Goal: Transaction & Acquisition: Obtain resource

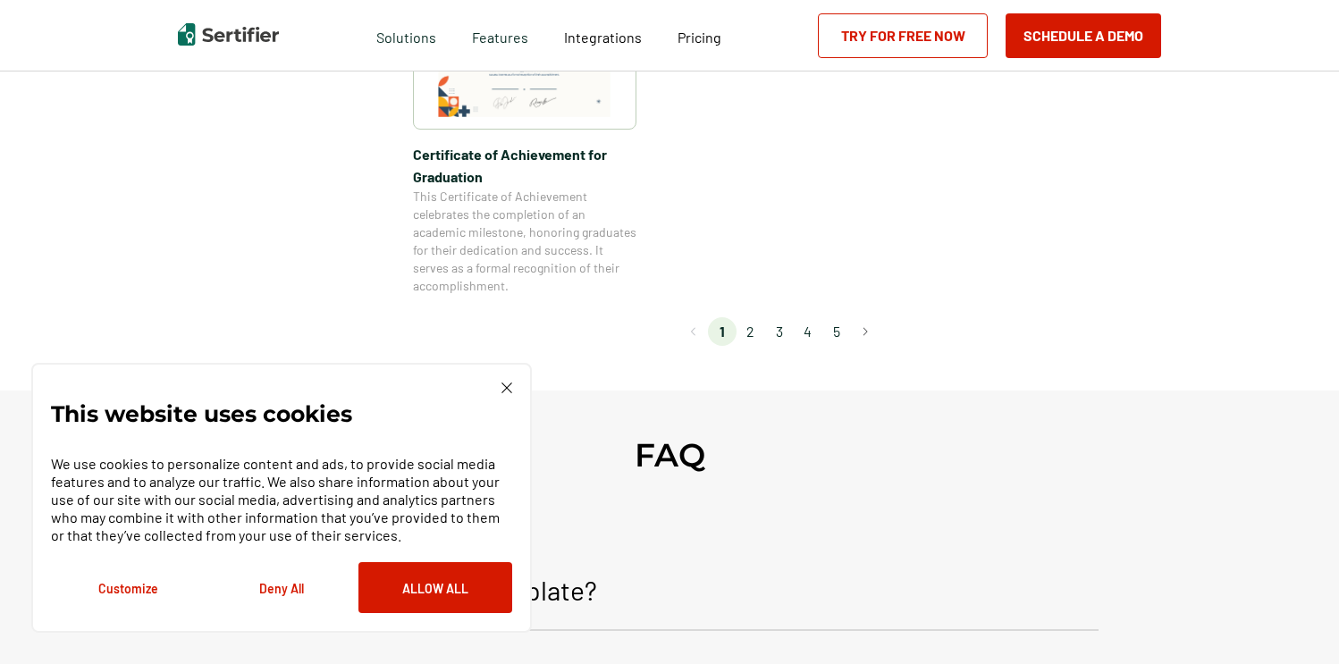
scroll to position [1724, 0]
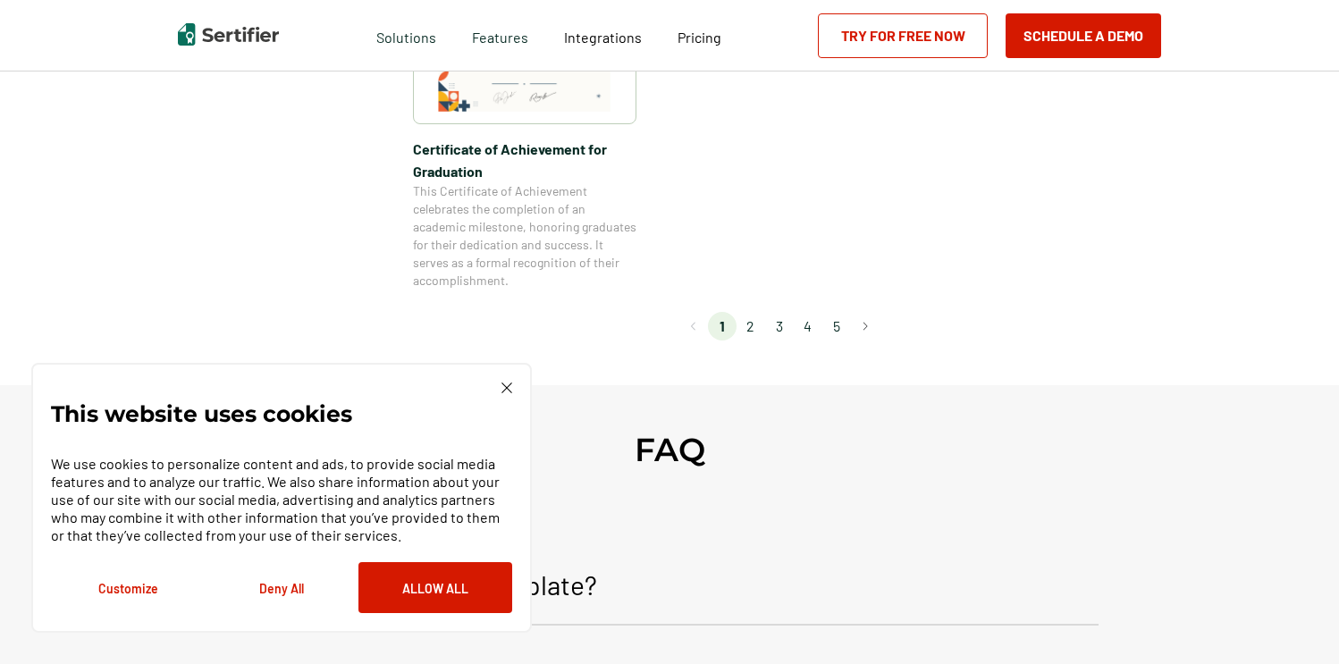
click at [751, 323] on li "2" at bounding box center [750, 326] width 29 height 29
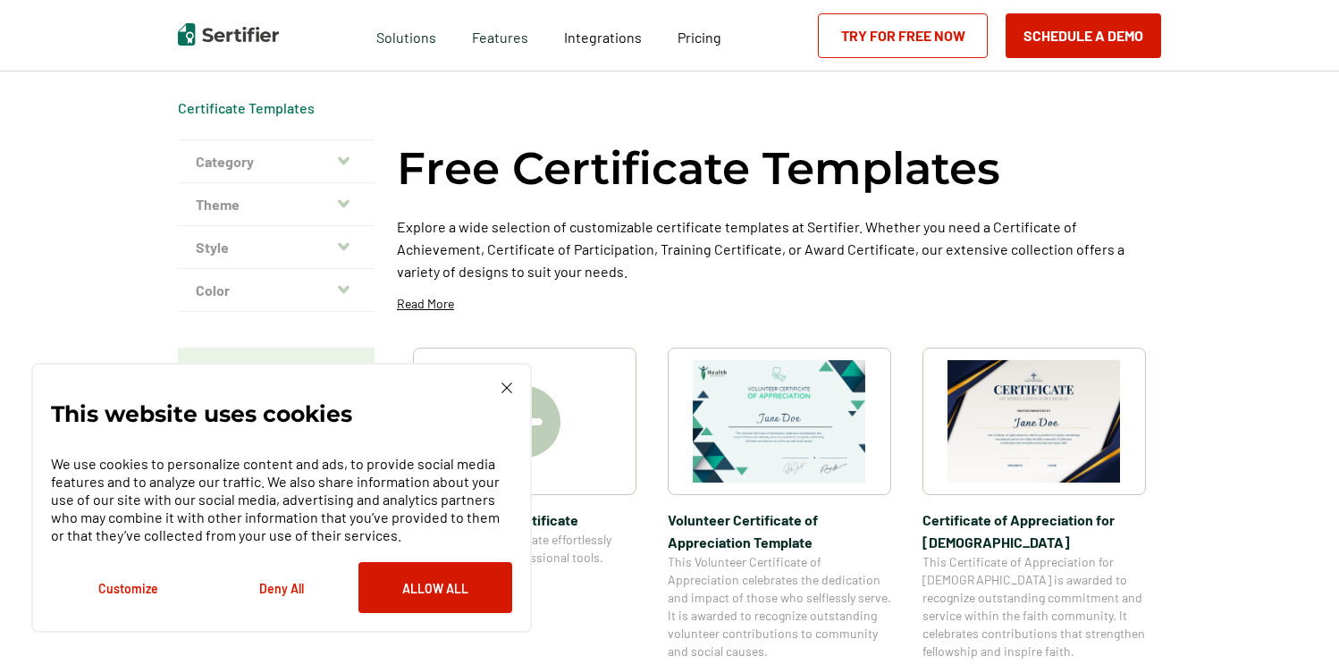
scroll to position [0, 0]
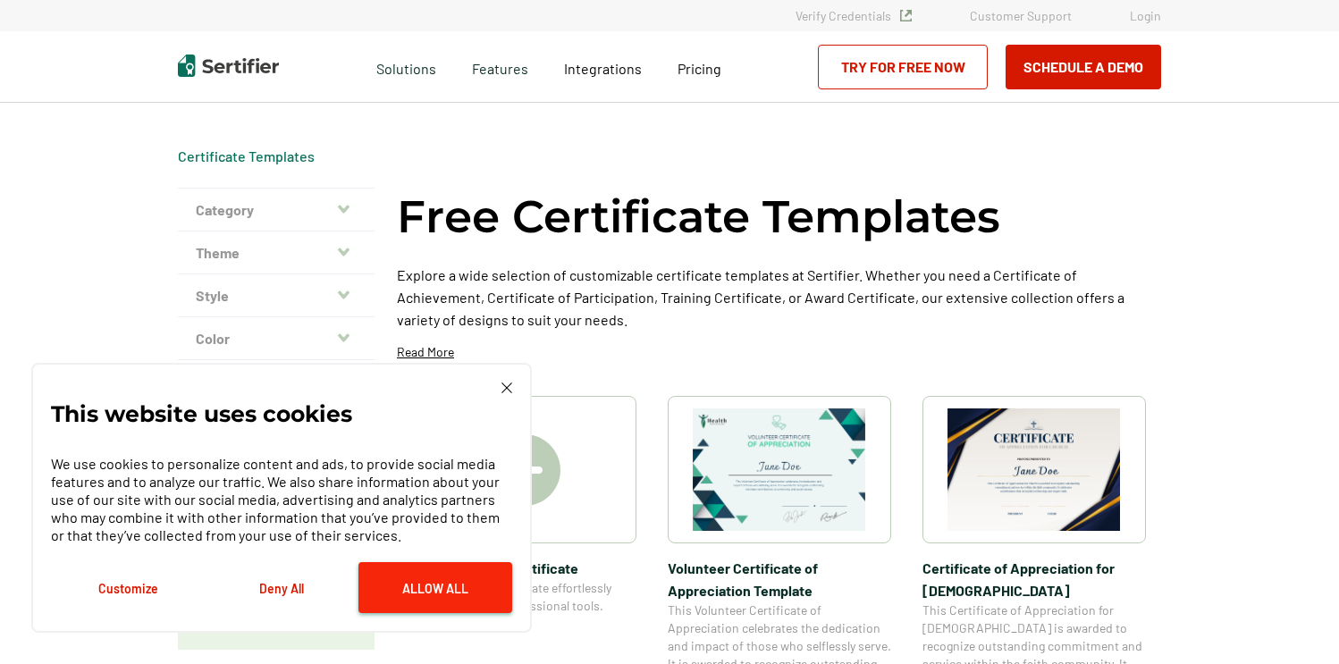
click at [445, 588] on button "Allow All" at bounding box center [435, 587] width 154 height 51
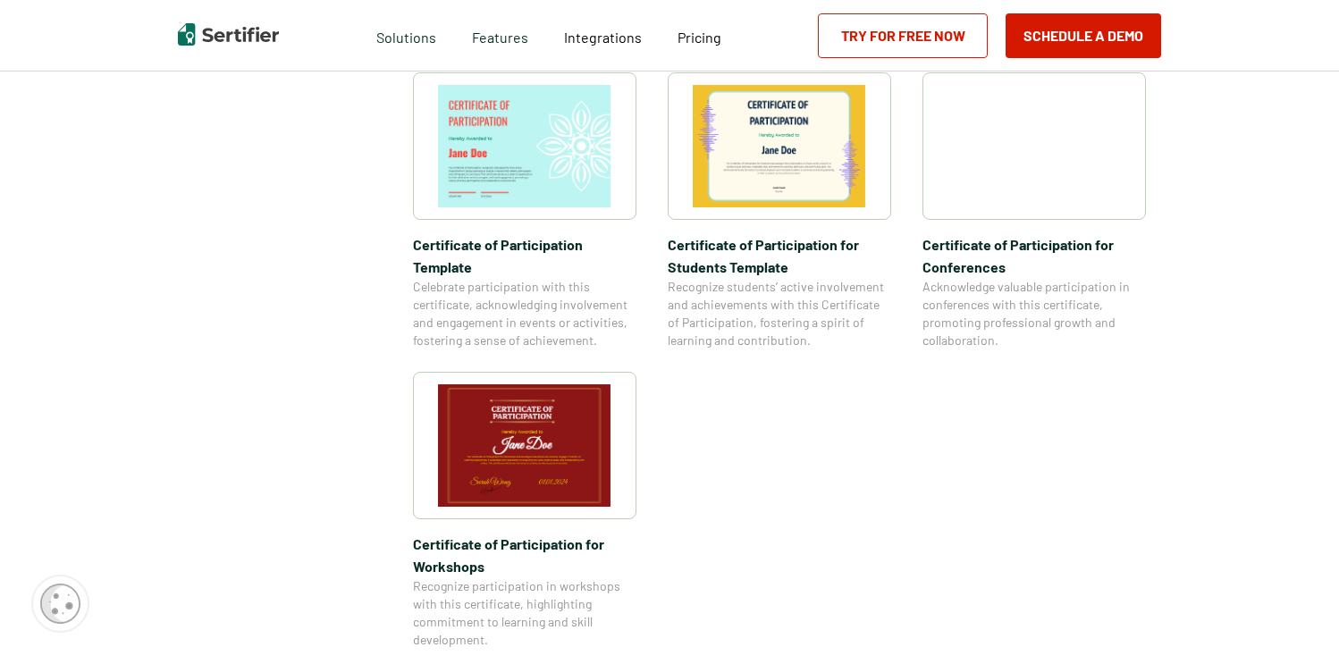
scroll to position [1370, 0]
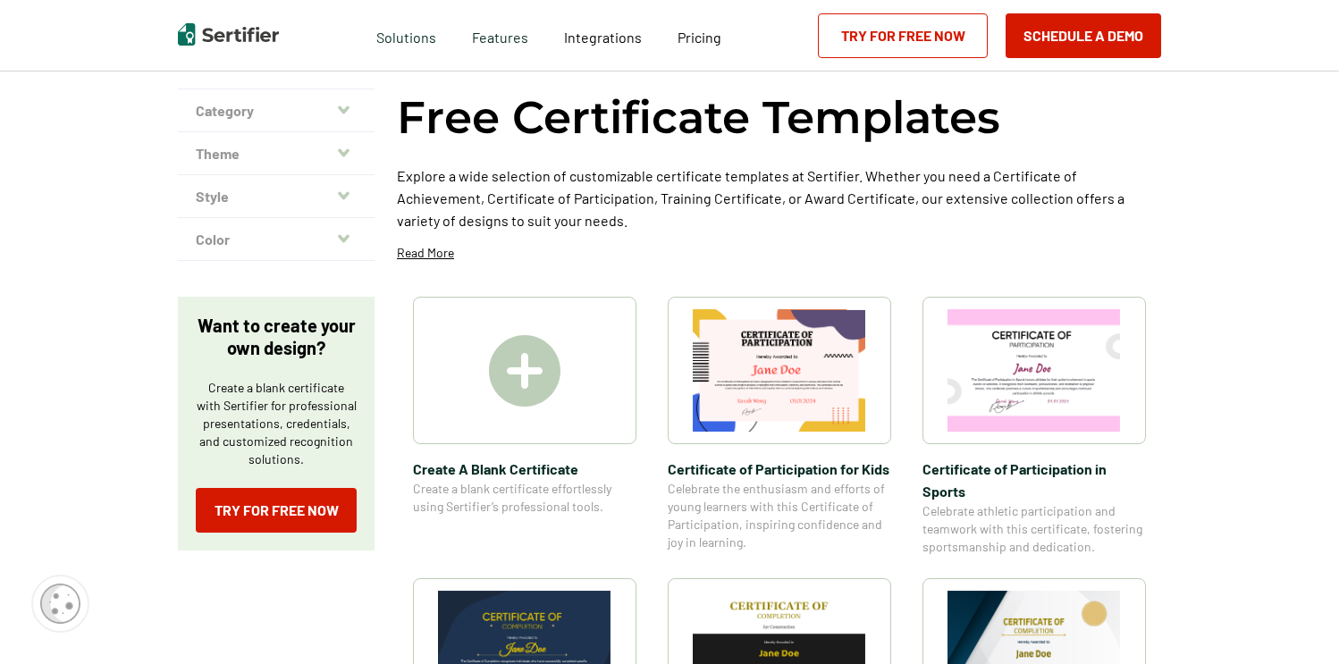
scroll to position [90, 0]
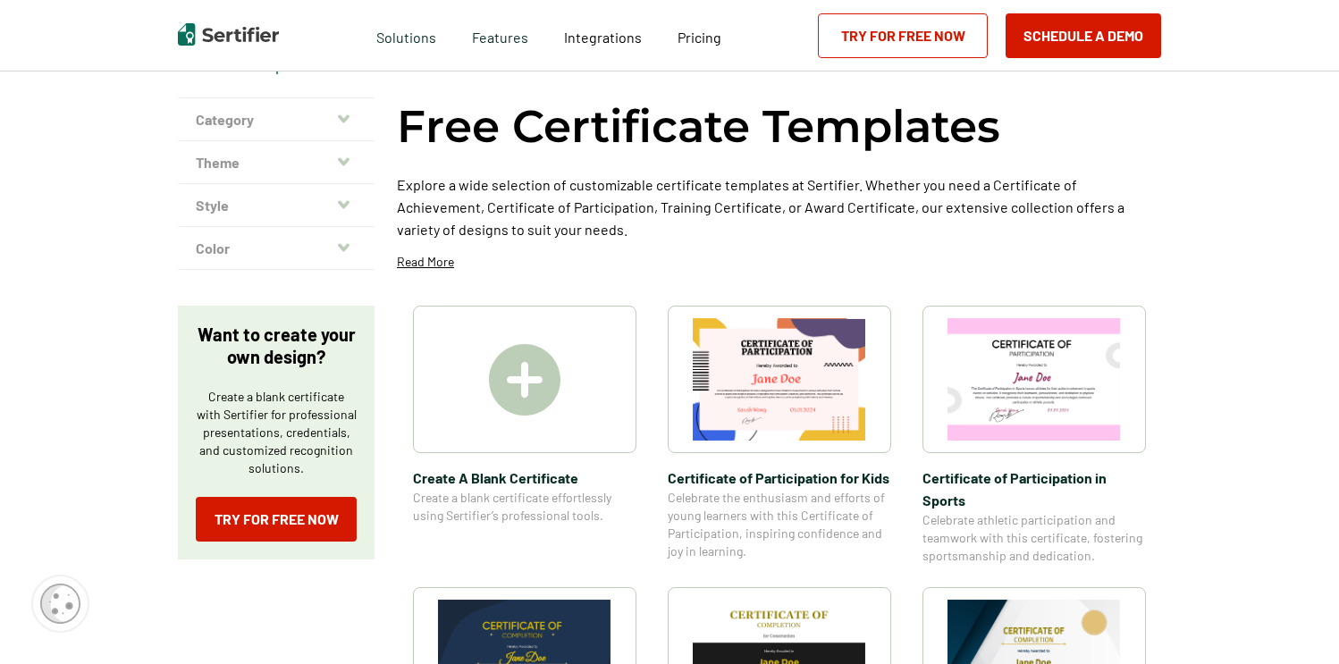
click at [526, 379] on img at bounding box center [524, 379] width 71 height 71
